Goal: Information Seeking & Learning: Find specific fact

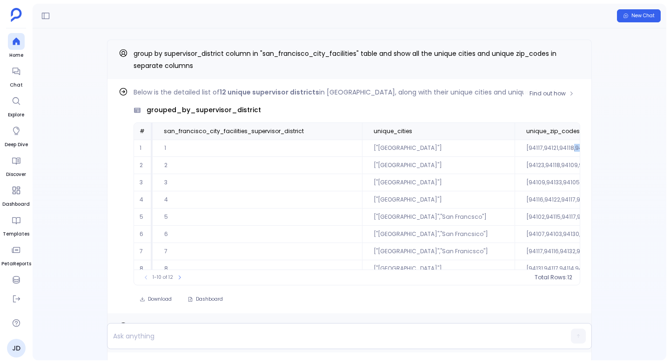
scroll to position [45, 0]
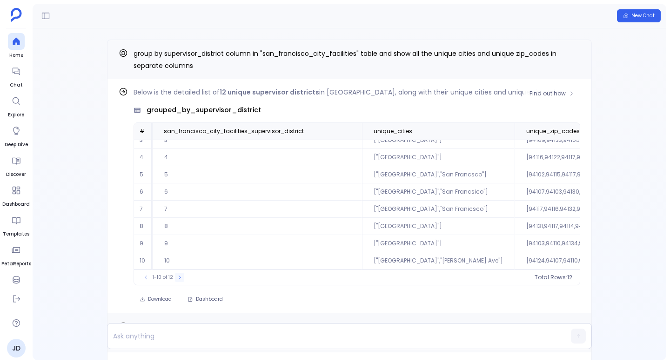
click at [178, 277] on icon at bounding box center [180, 278] width 6 height 6
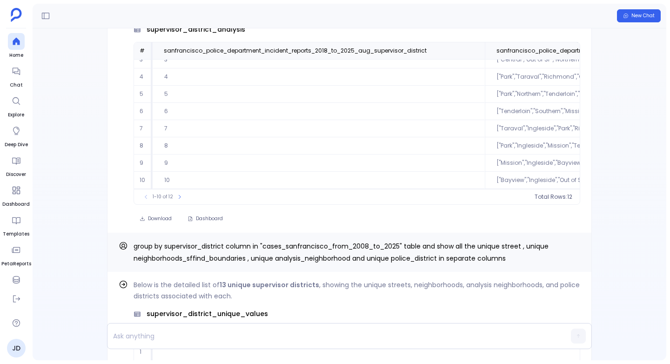
scroll to position [-209, 0]
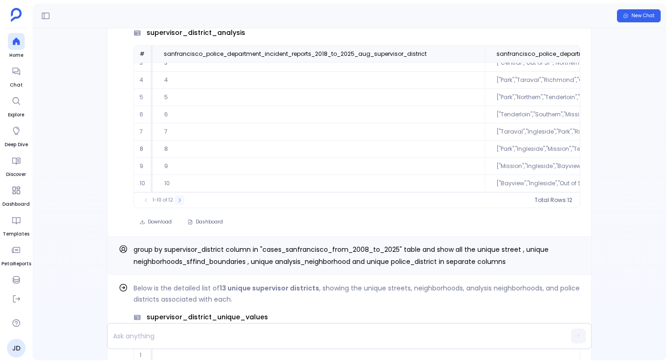
click at [177, 199] on icon at bounding box center [180, 200] width 6 height 6
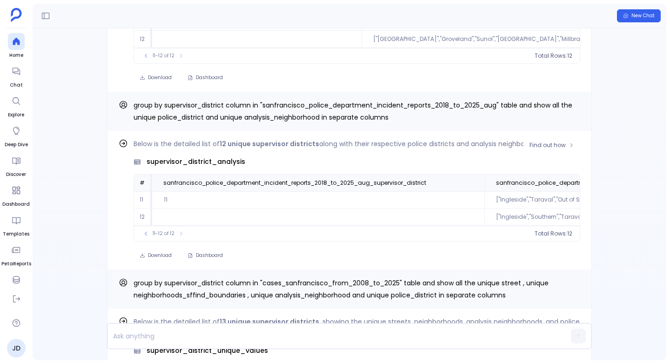
scroll to position [-248, 0]
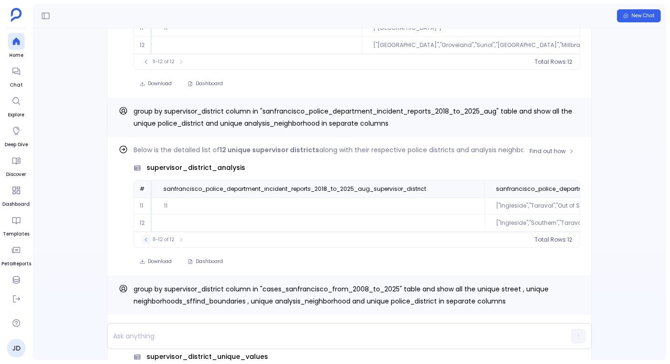
click at [147, 240] on icon at bounding box center [146, 240] width 6 height 6
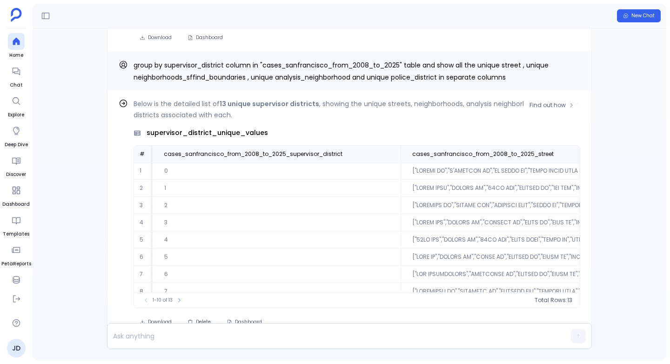
scroll to position [45, 0]
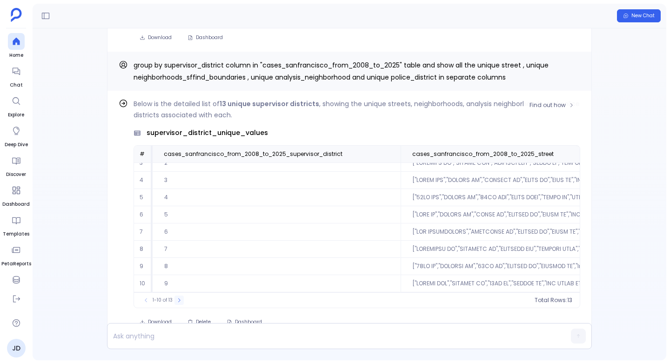
click at [178, 302] on icon at bounding box center [179, 300] width 6 height 6
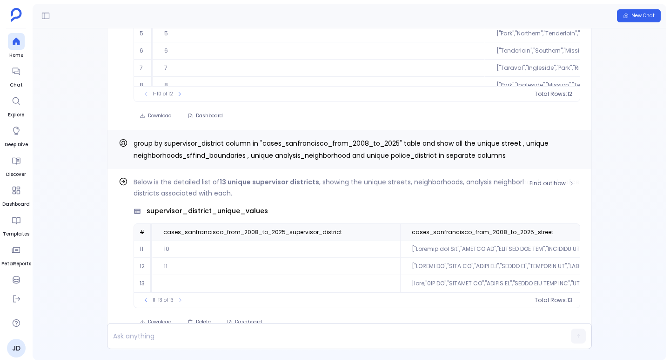
scroll to position [0, 0]
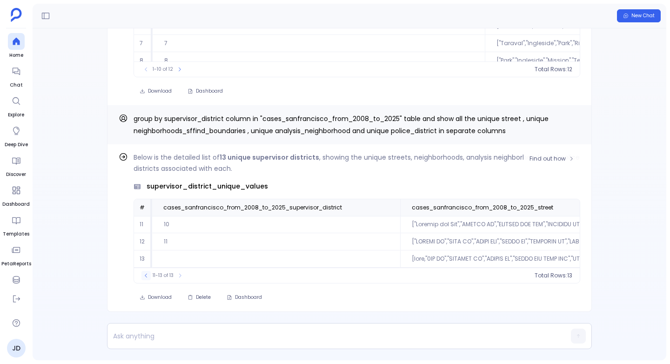
click at [146, 276] on icon at bounding box center [146, 276] width 2 height 4
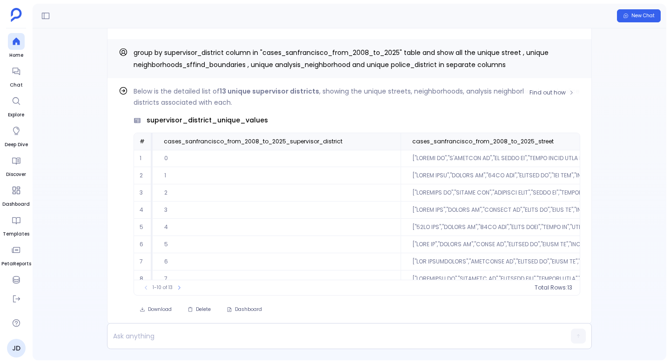
scroll to position [45, 0]
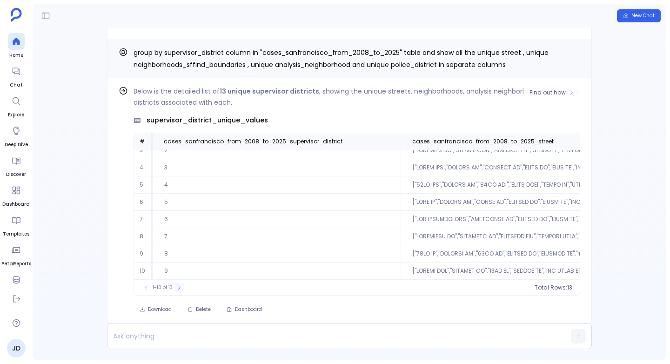
click at [178, 289] on icon at bounding box center [179, 288] width 6 height 6
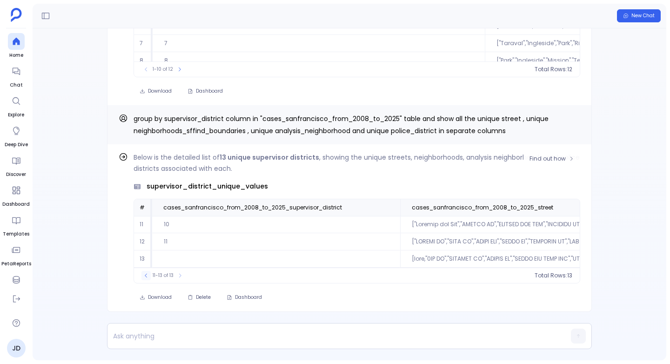
click at [145, 275] on icon at bounding box center [146, 276] width 6 height 6
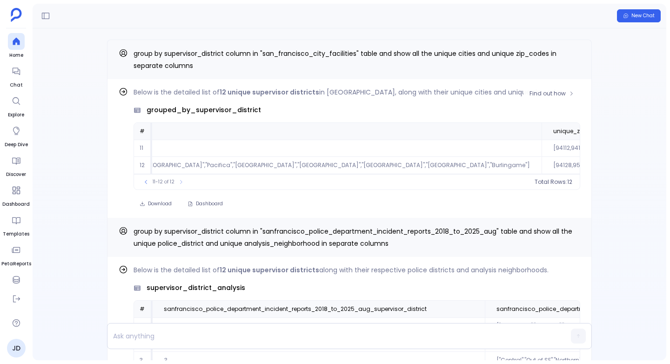
scroll to position [0, 842]
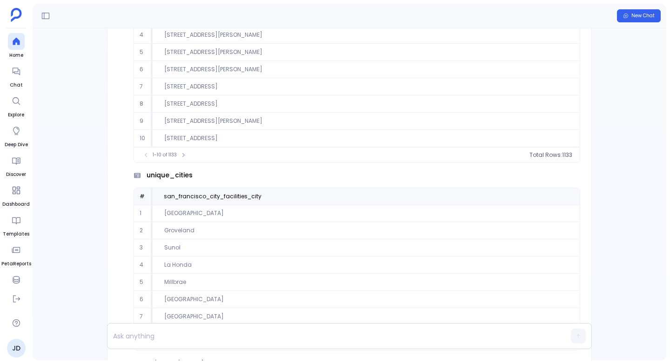
scroll to position [-5418, 0]
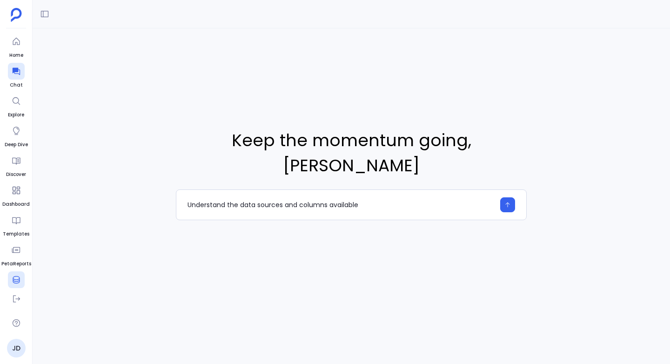
click at [14, 274] on div at bounding box center [16, 279] width 17 height 17
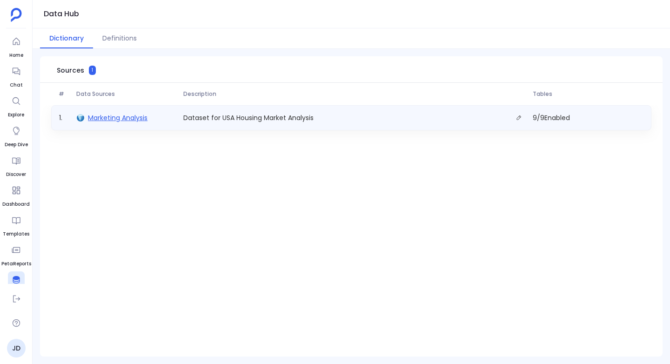
click at [96, 114] on span "Marketing Analysis" at bounding box center [118, 117] width 60 height 9
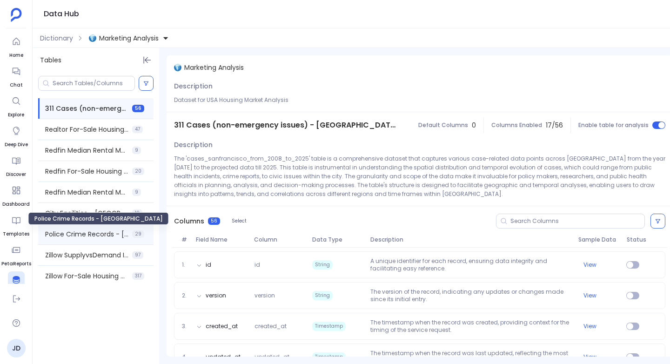
click at [87, 237] on span "Police Crime Records - [GEOGRAPHIC_DATA]" at bounding box center [86, 233] width 83 height 9
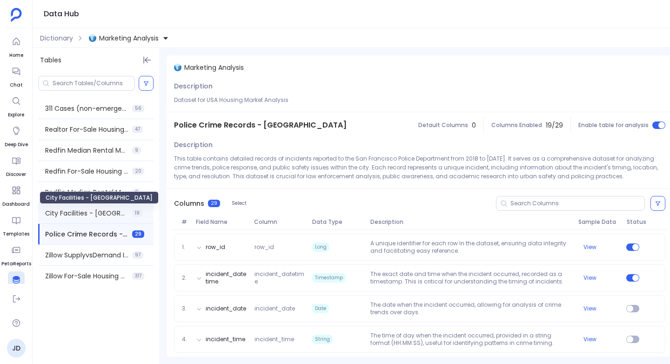
click at [74, 215] on span "City Facilities - [GEOGRAPHIC_DATA]" at bounding box center [86, 212] width 83 height 9
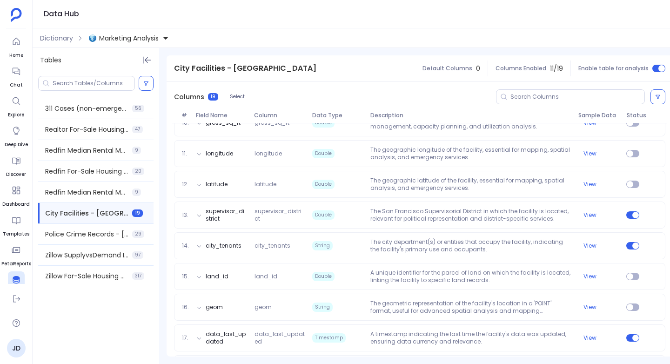
scroll to position [403, 0]
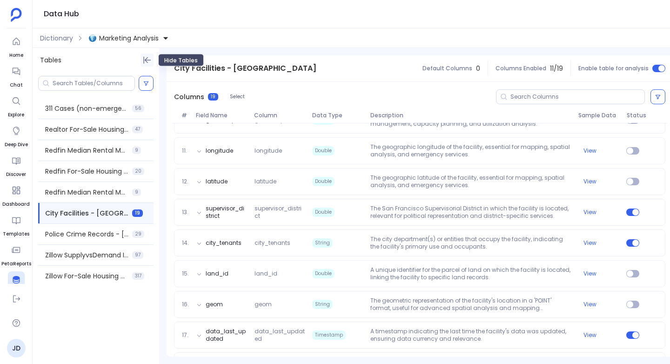
click at [148, 61] on icon "Hide Tables" at bounding box center [146, 59] width 9 height 9
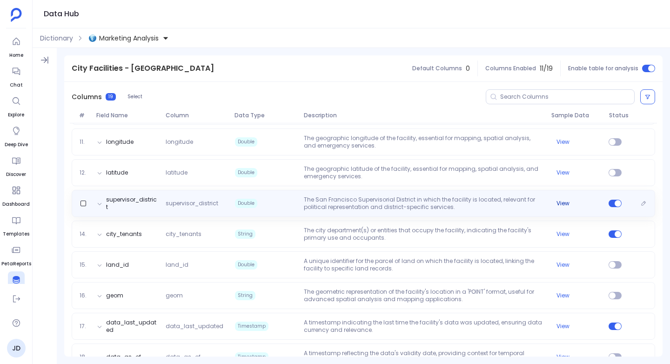
click at [560, 201] on button "View" at bounding box center [562, 203] width 13 height 7
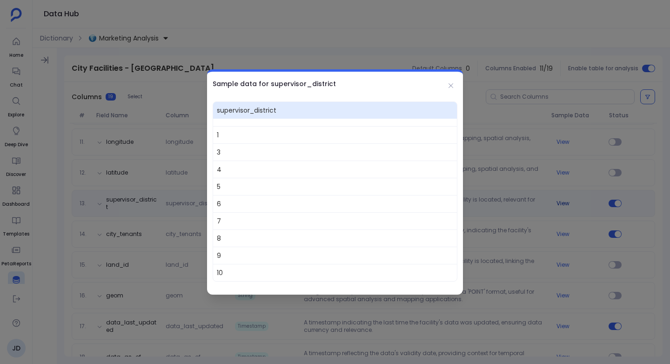
click at [560, 201] on div at bounding box center [335, 182] width 670 height 364
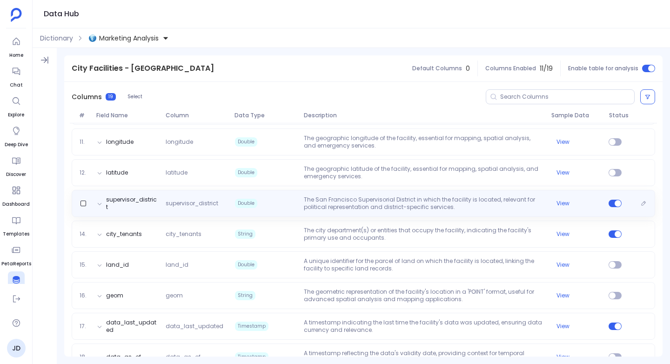
click at [211, 203] on span "supervisor_district" at bounding box center [196, 203] width 69 height 7
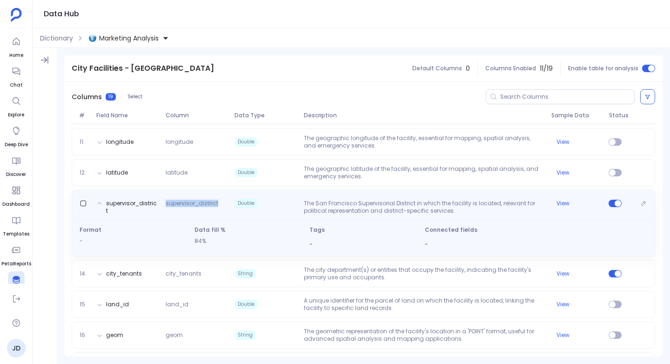
click at [211, 203] on span "supervisor_district" at bounding box center [196, 207] width 69 height 15
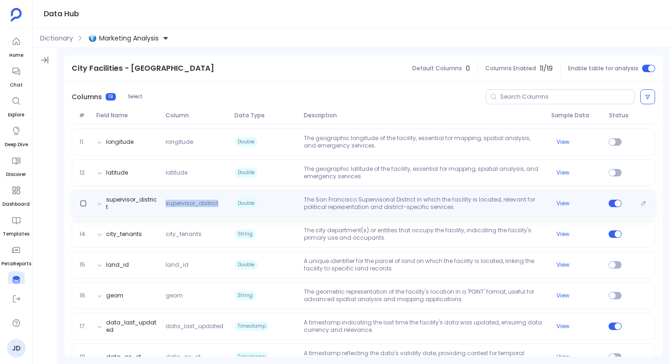
copy span "supervisor_district"
click at [563, 207] on div "supervisor_district supervisor_district Double The San Francisco Supervisorial …" at bounding box center [363, 203] width 575 height 15
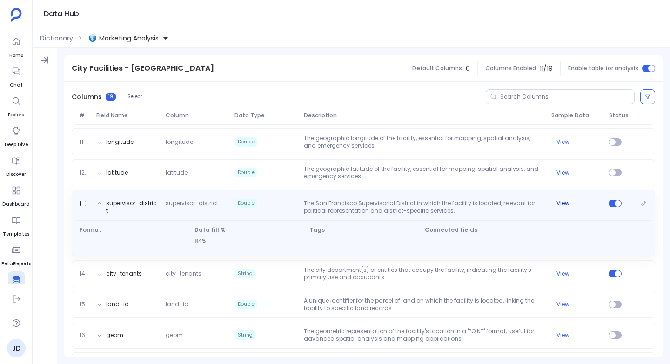
click at [563, 205] on button "View" at bounding box center [562, 203] width 13 height 7
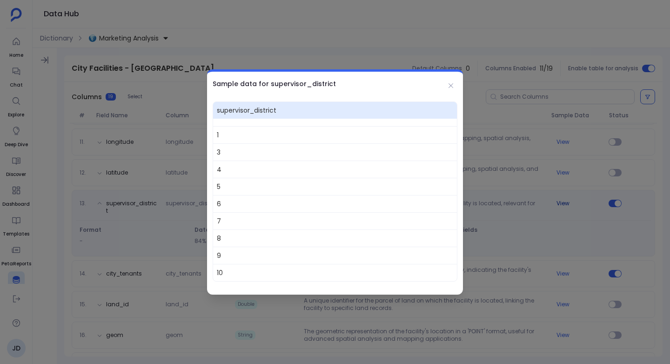
click at [563, 205] on div at bounding box center [335, 182] width 670 height 364
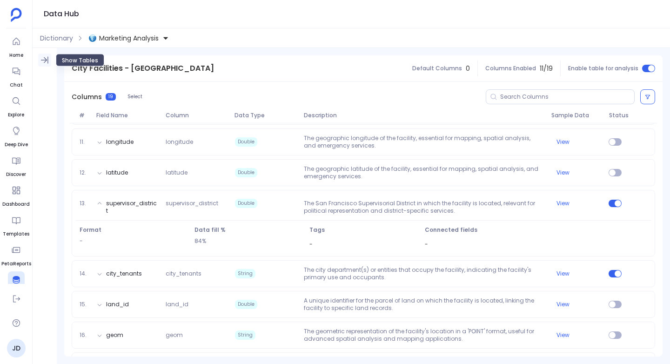
click at [42, 58] on icon "Show Tables" at bounding box center [44, 59] width 9 height 9
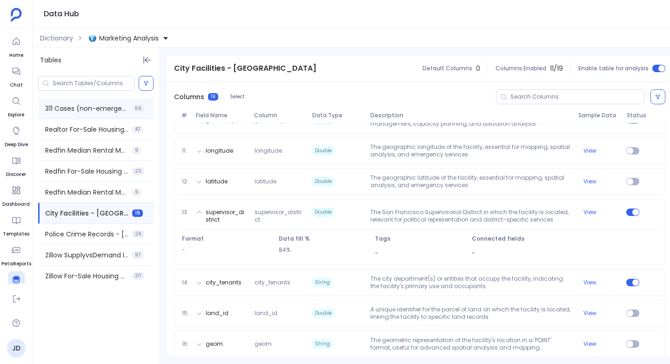
click at [84, 103] on div "311 Cases (non-emergency issues) - [GEOGRAPHIC_DATA] 56" at bounding box center [95, 108] width 115 height 20
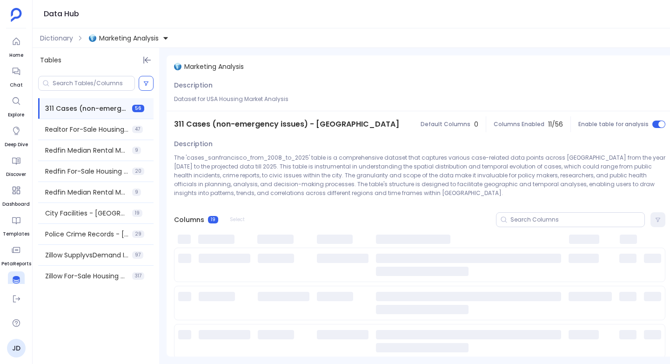
scroll to position [0, 0]
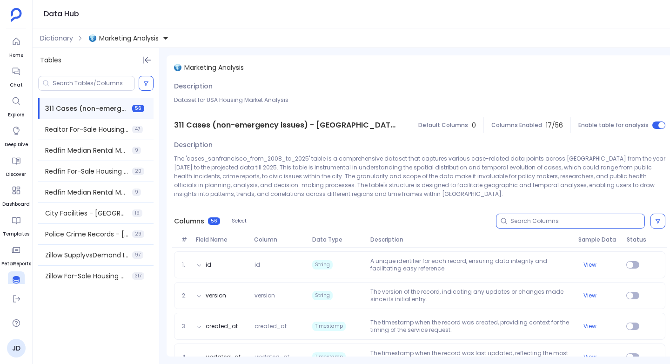
click at [538, 222] on input at bounding box center [577, 220] width 134 height 7
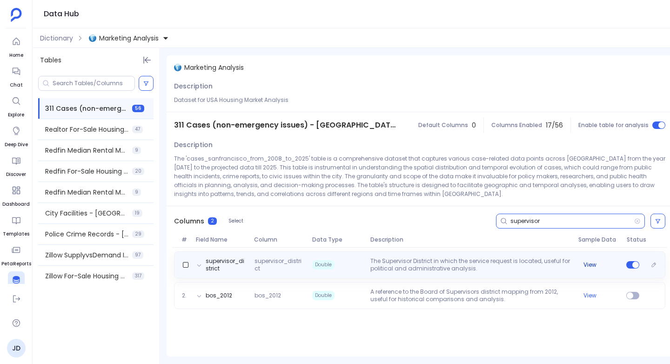
type input "supervisor"
click at [590, 263] on button "View" at bounding box center [589, 264] width 13 height 7
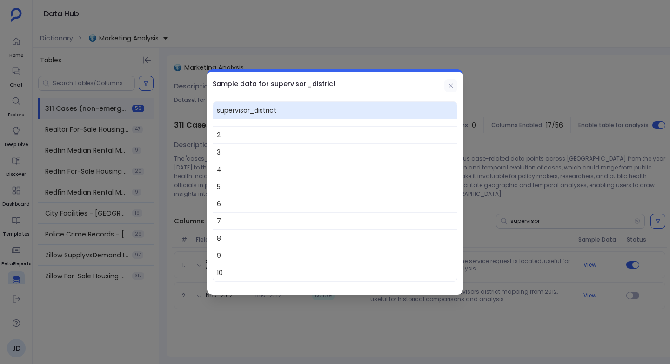
click at [448, 82] on icon at bounding box center [450, 85] width 7 height 7
